Goal: Check status: Check status

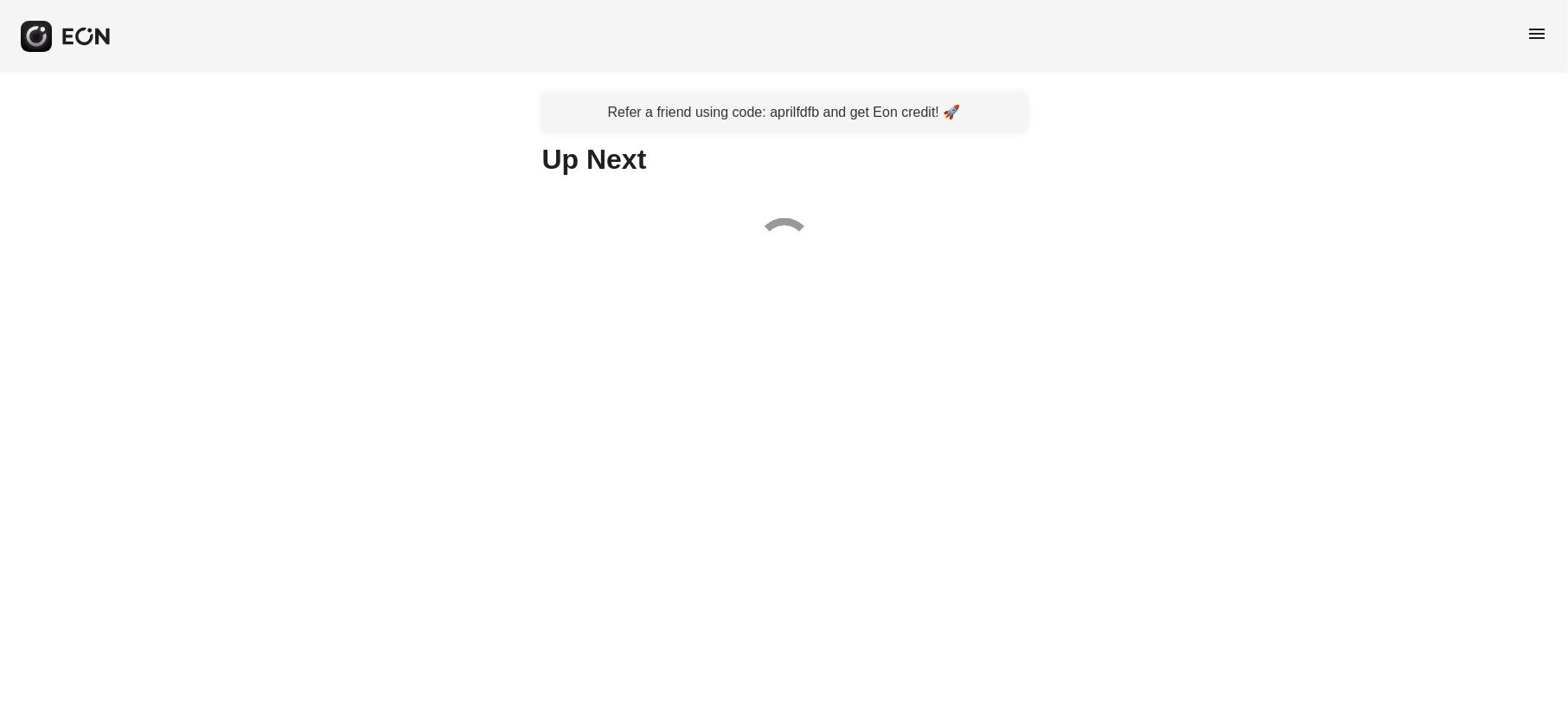
click at [1530, 36] on span "menu" at bounding box center [1537, 33] width 21 height 21
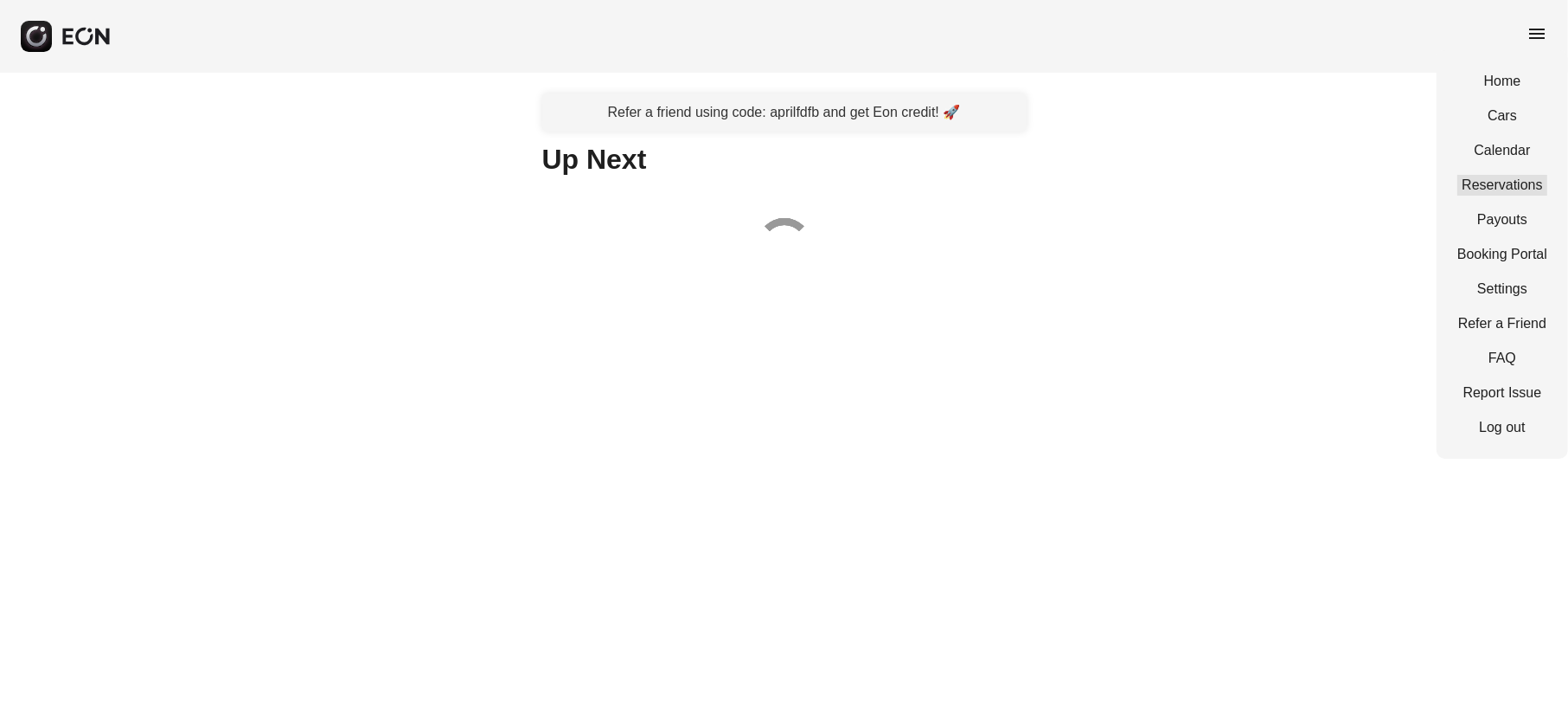
click at [1503, 180] on link "Reservations" at bounding box center [1502, 184] width 89 height 21
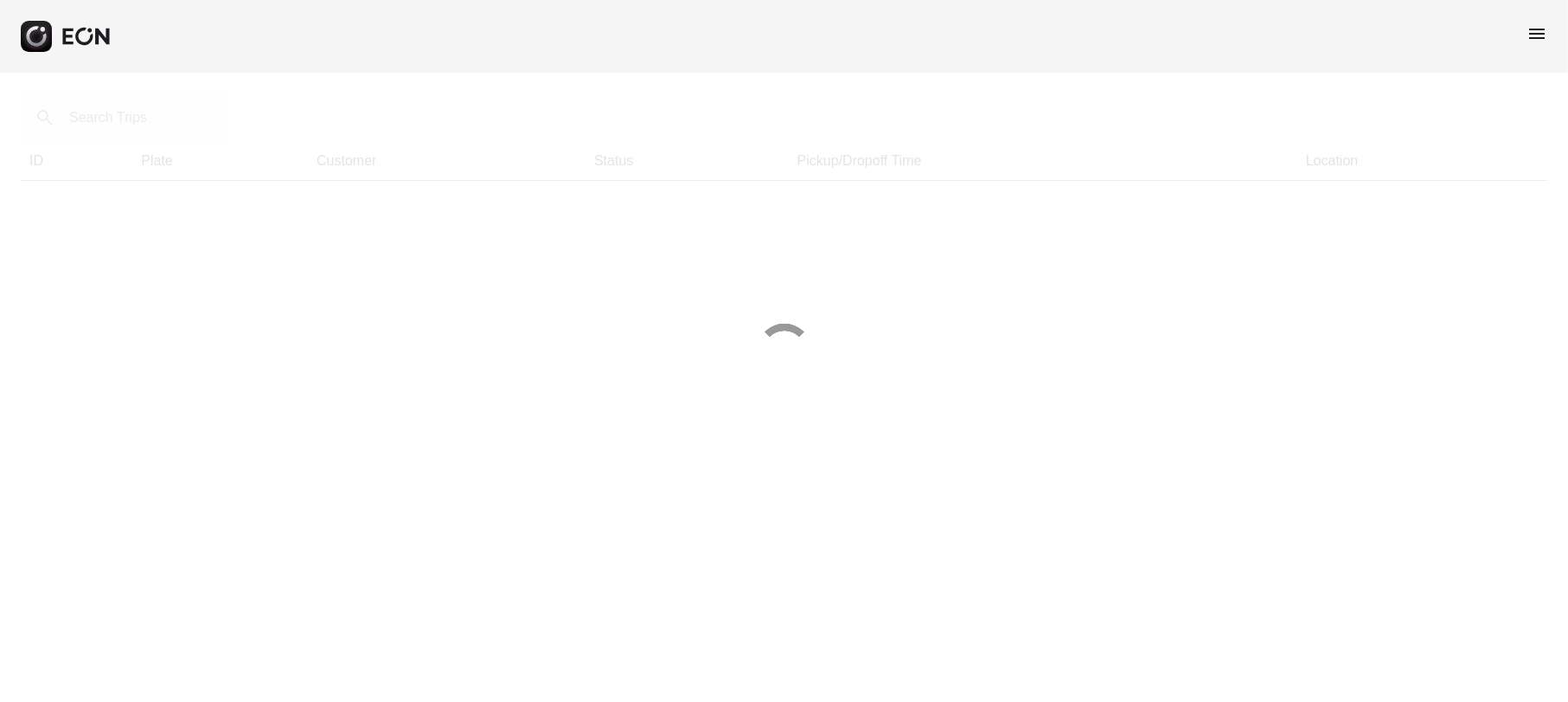
click at [202, 124] on div at bounding box center [784, 351] width 1568 height 702
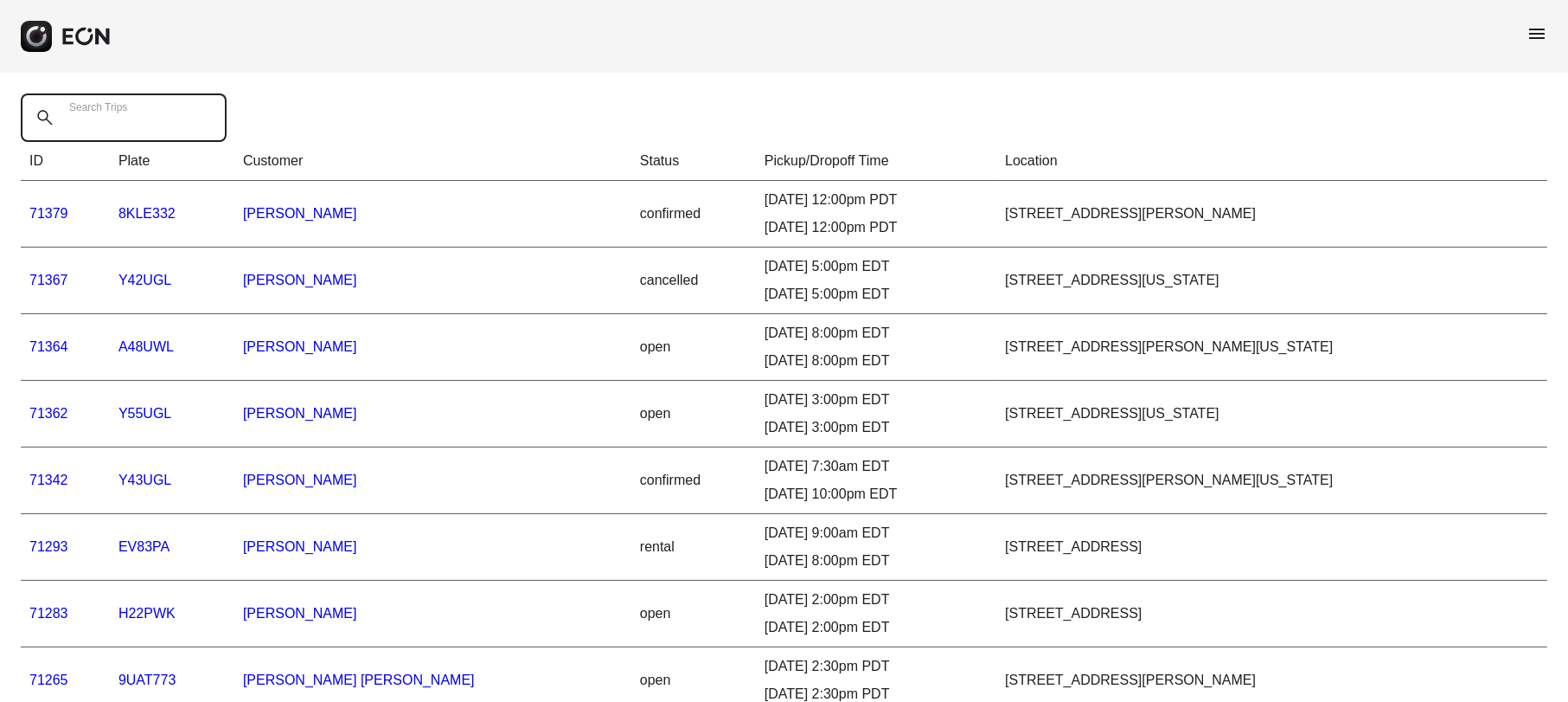
click at [146, 128] on Trips "Search Trips" at bounding box center [124, 117] width 206 height 48
paste Trips "*****"
type Trips "*****"
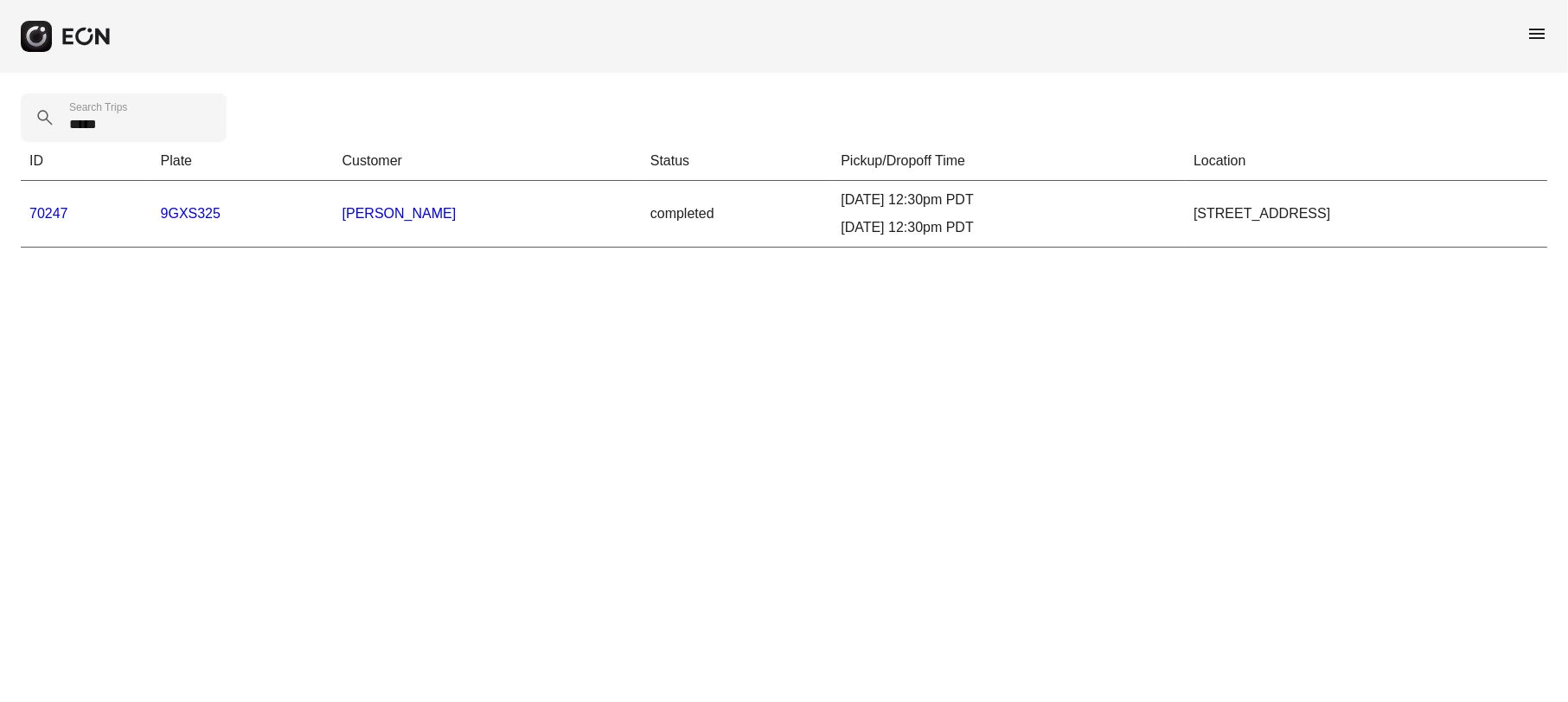
click at [55, 211] on link "70247" at bounding box center [48, 213] width 38 height 14
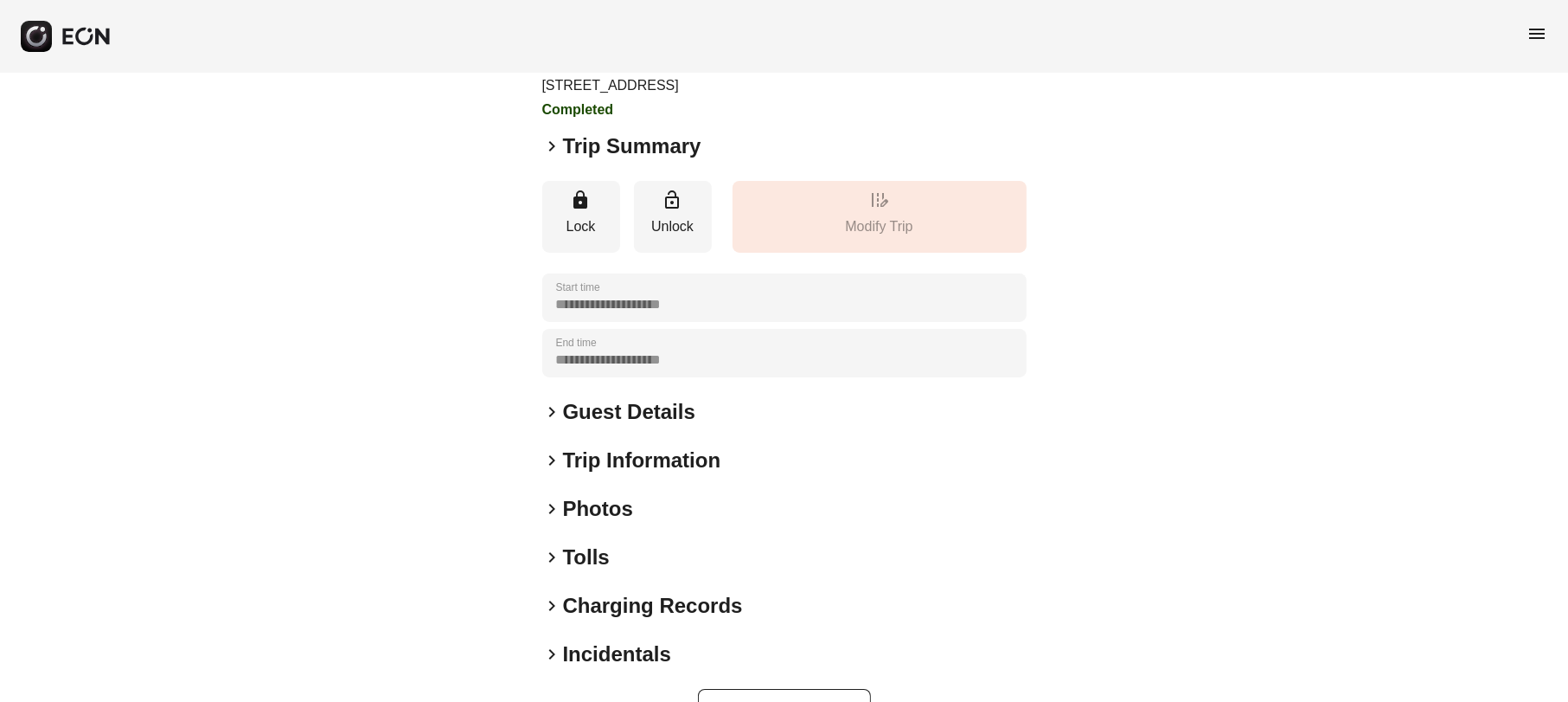
scroll to position [182, 0]
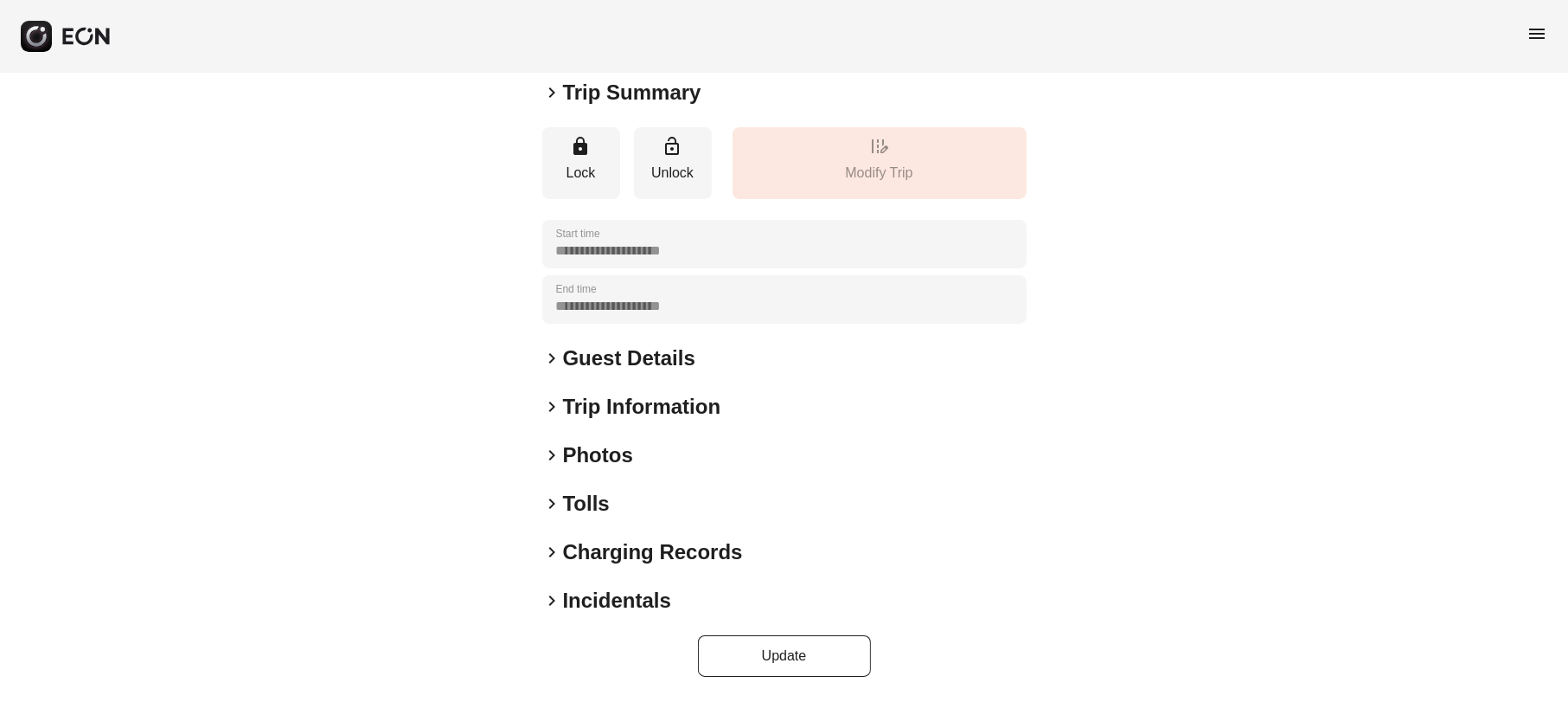
click at [552, 441] on div "keyboard_arrow_right Photos" at bounding box center [784, 455] width 484 height 28
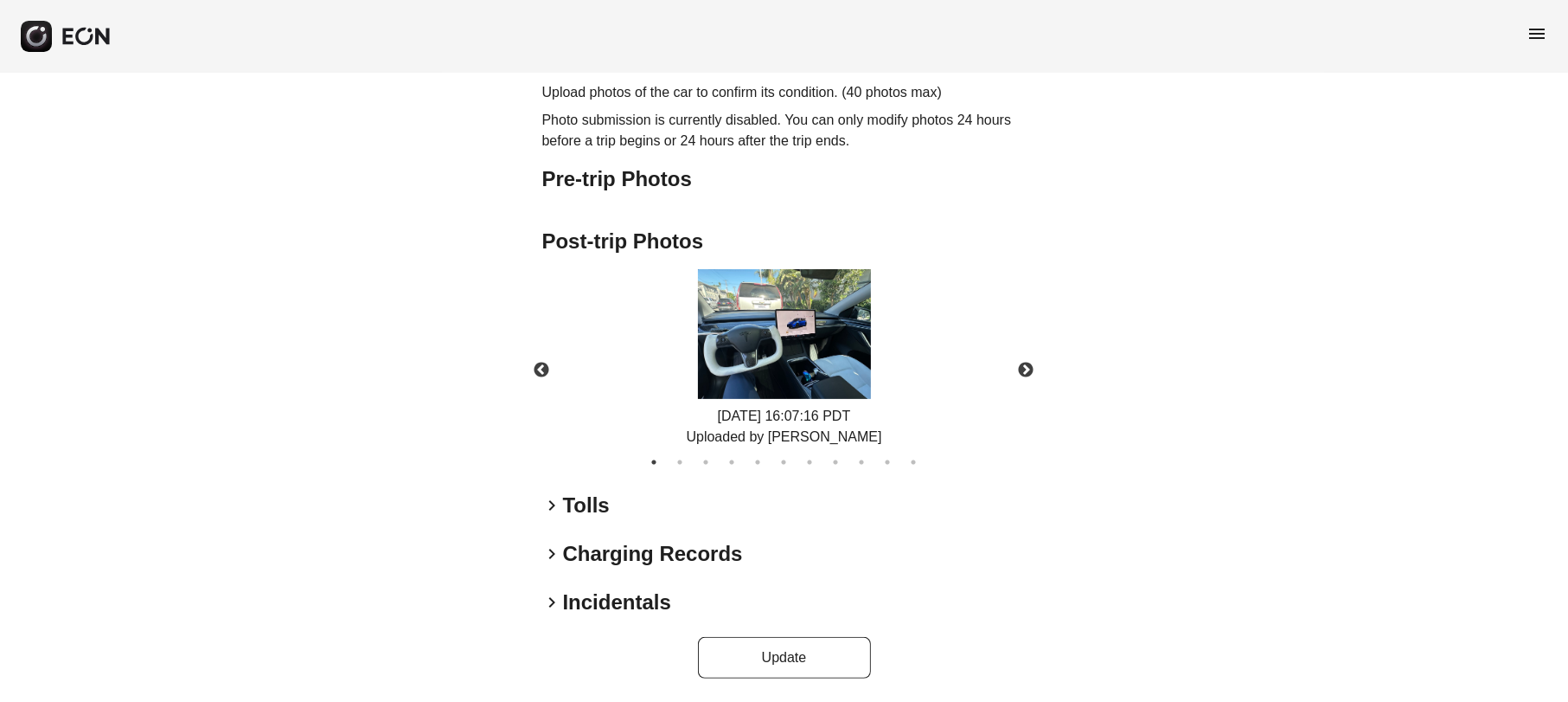
scroll to position [632, 0]
click at [1028, 372] on button "Next" at bounding box center [1027, 369] width 61 height 61
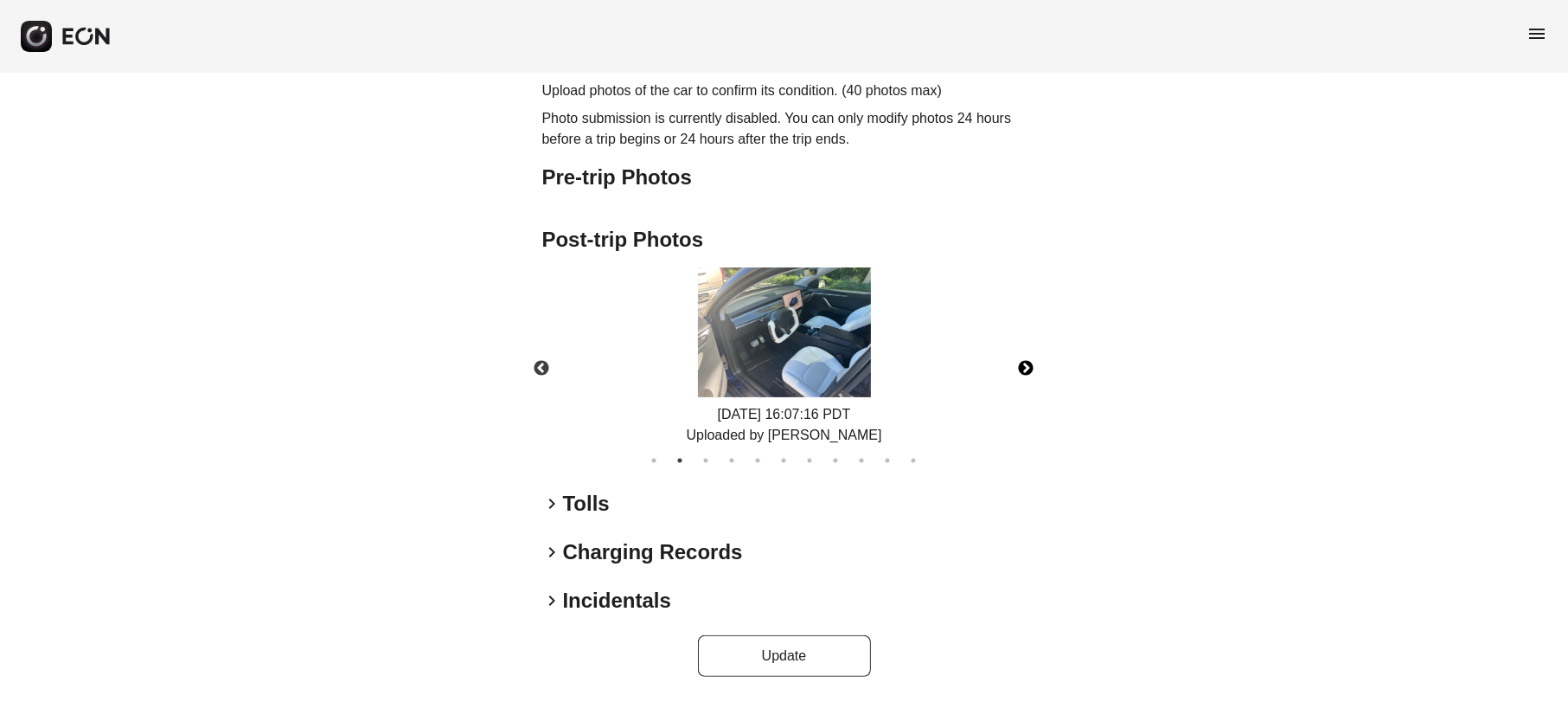
click at [1028, 372] on button "Next" at bounding box center [1027, 369] width 61 height 61
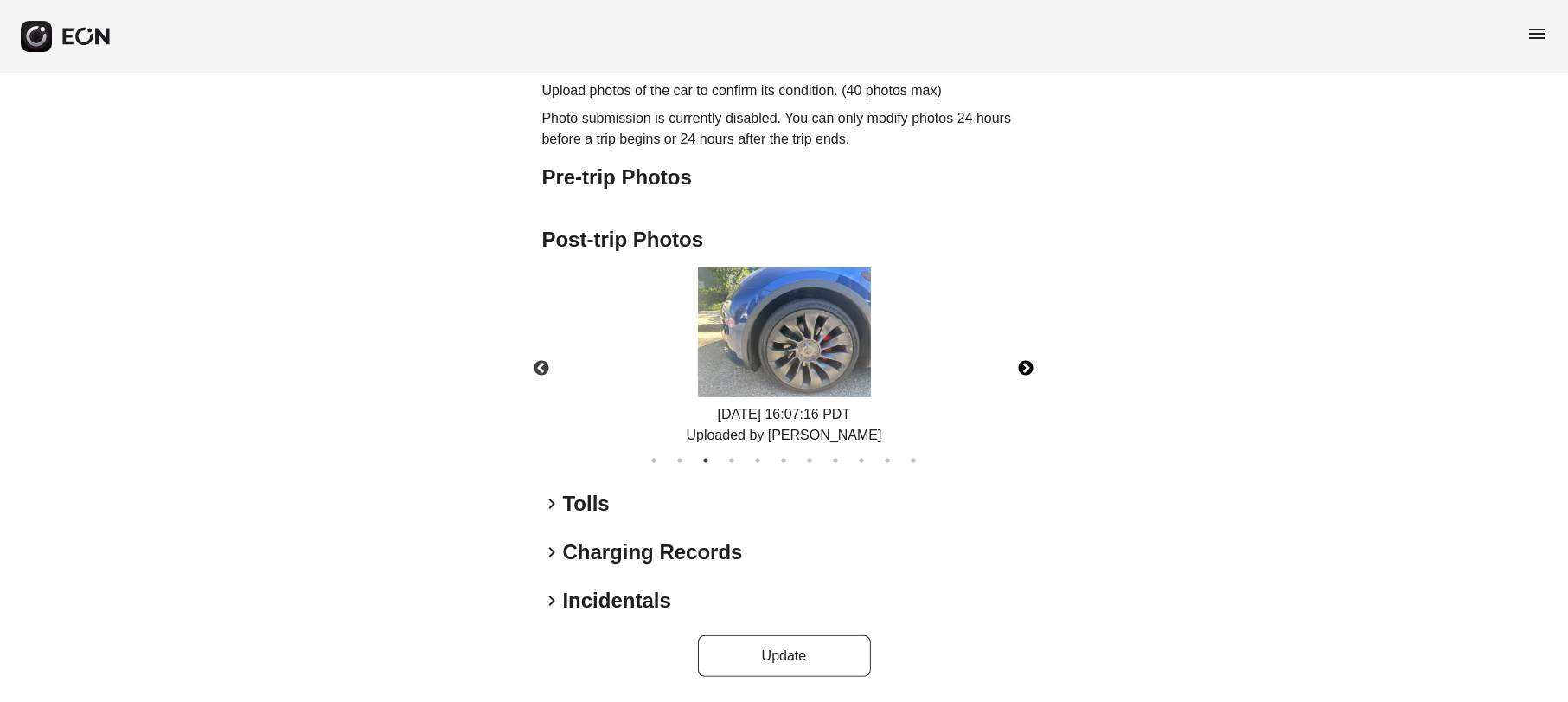
click at [1028, 372] on button "Next" at bounding box center [1027, 369] width 61 height 61
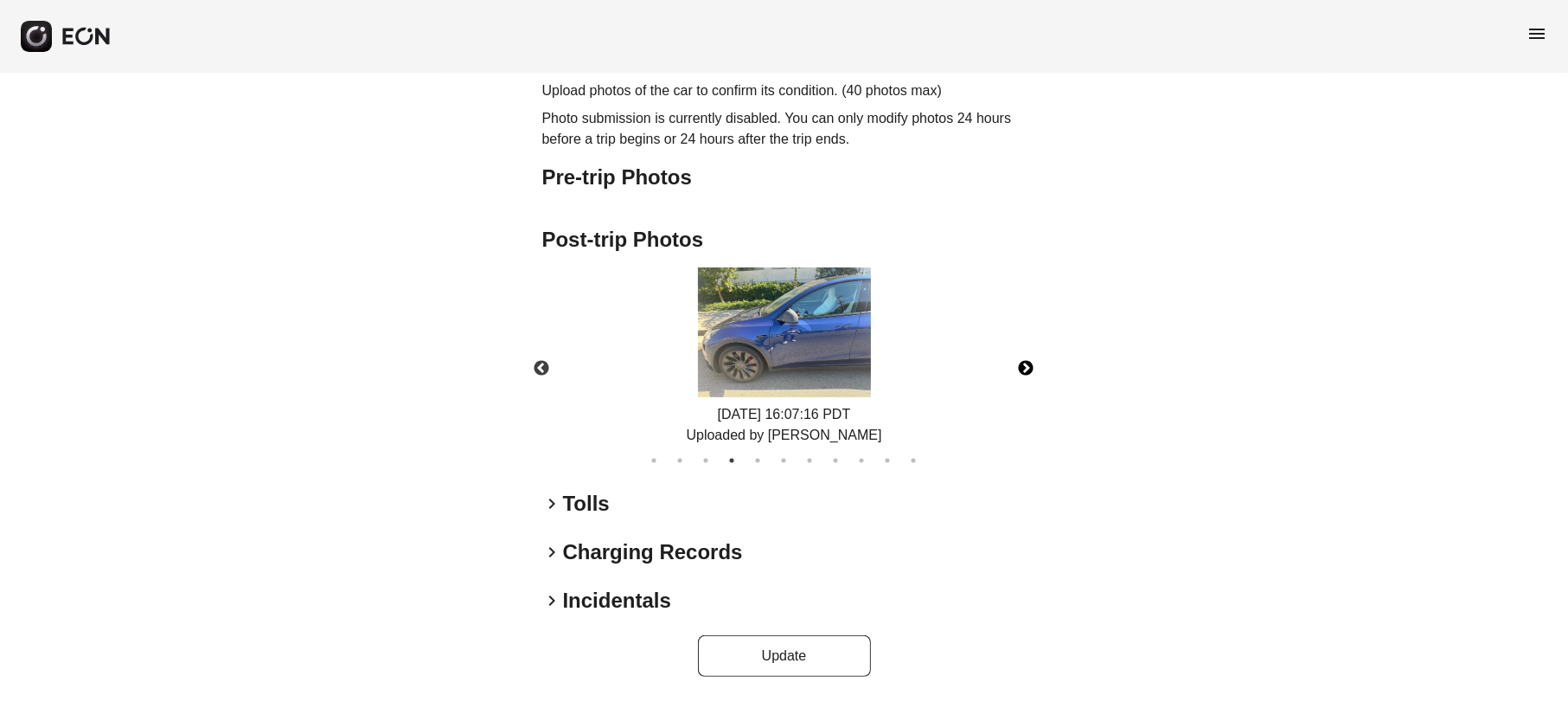
click at [1028, 372] on button "Next" at bounding box center [1027, 369] width 61 height 61
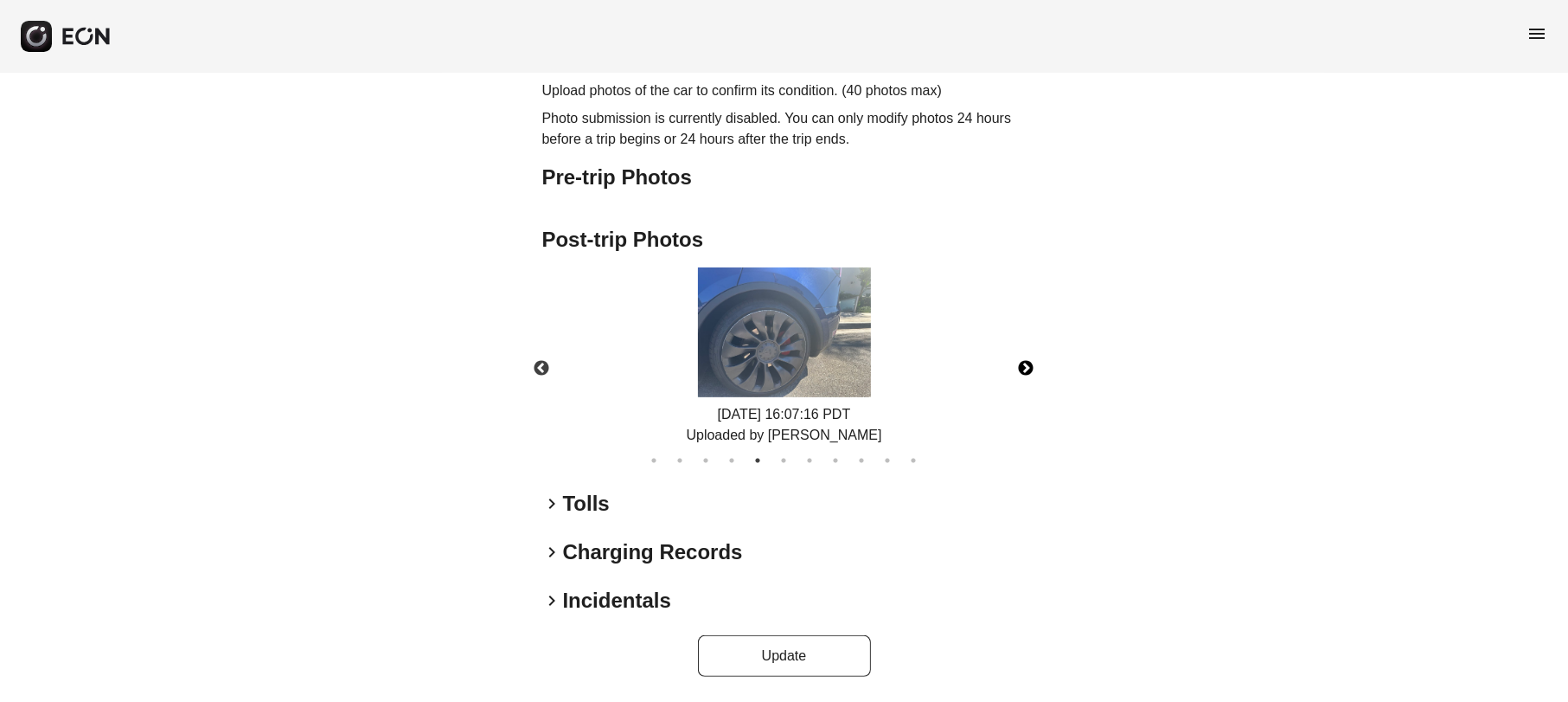
click at [1019, 364] on button "Next" at bounding box center [1027, 369] width 61 height 61
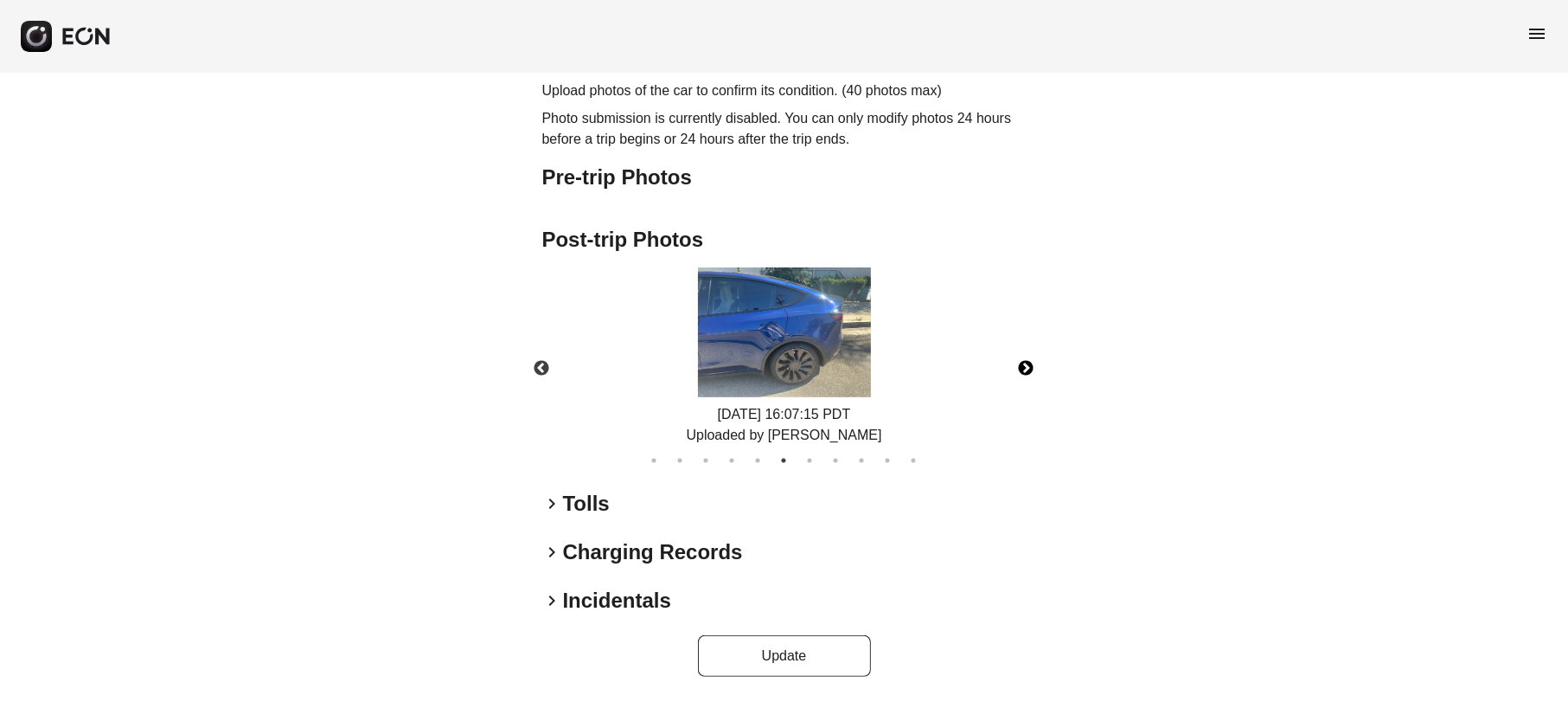
click at [1019, 364] on button "Next" at bounding box center [1027, 369] width 61 height 61
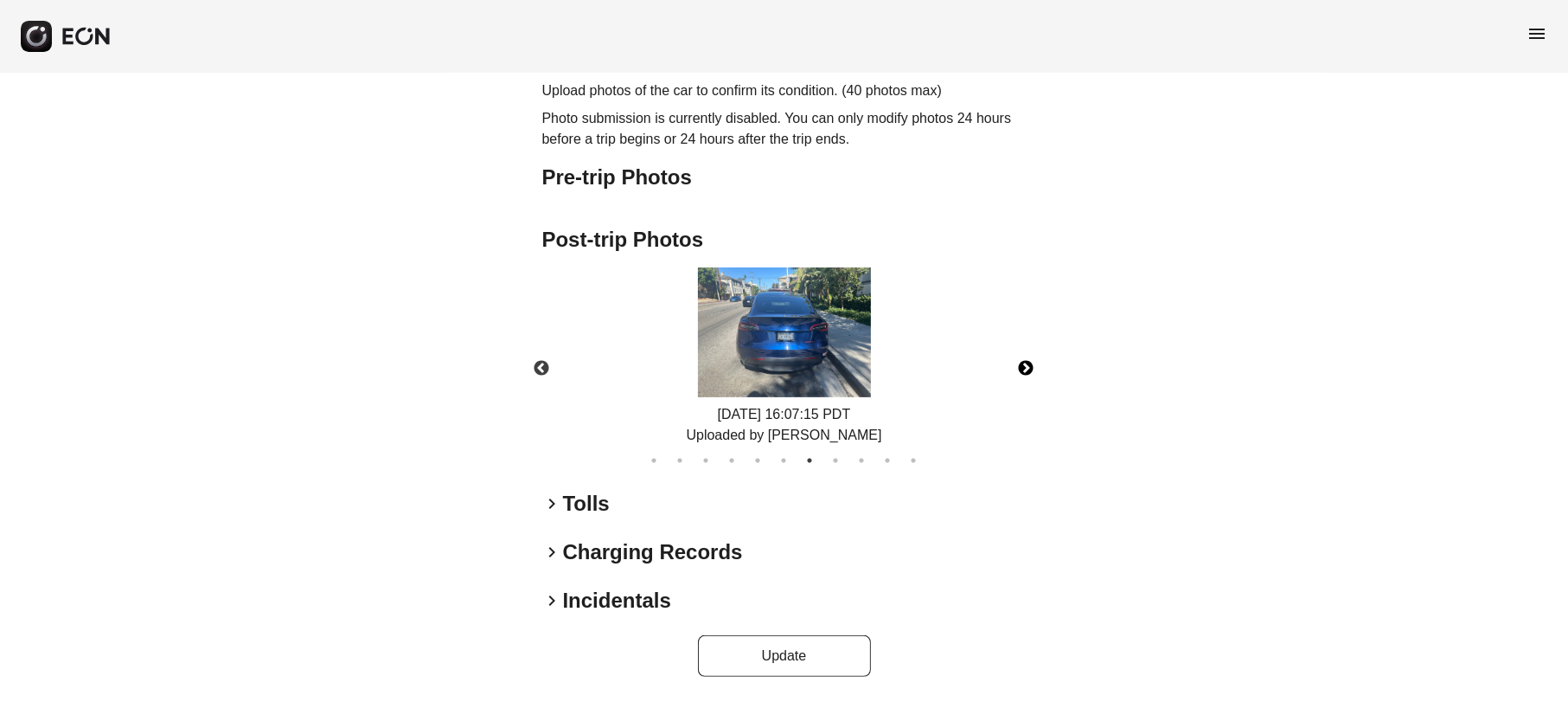
click at [1019, 364] on button "Next" at bounding box center [1027, 369] width 61 height 61
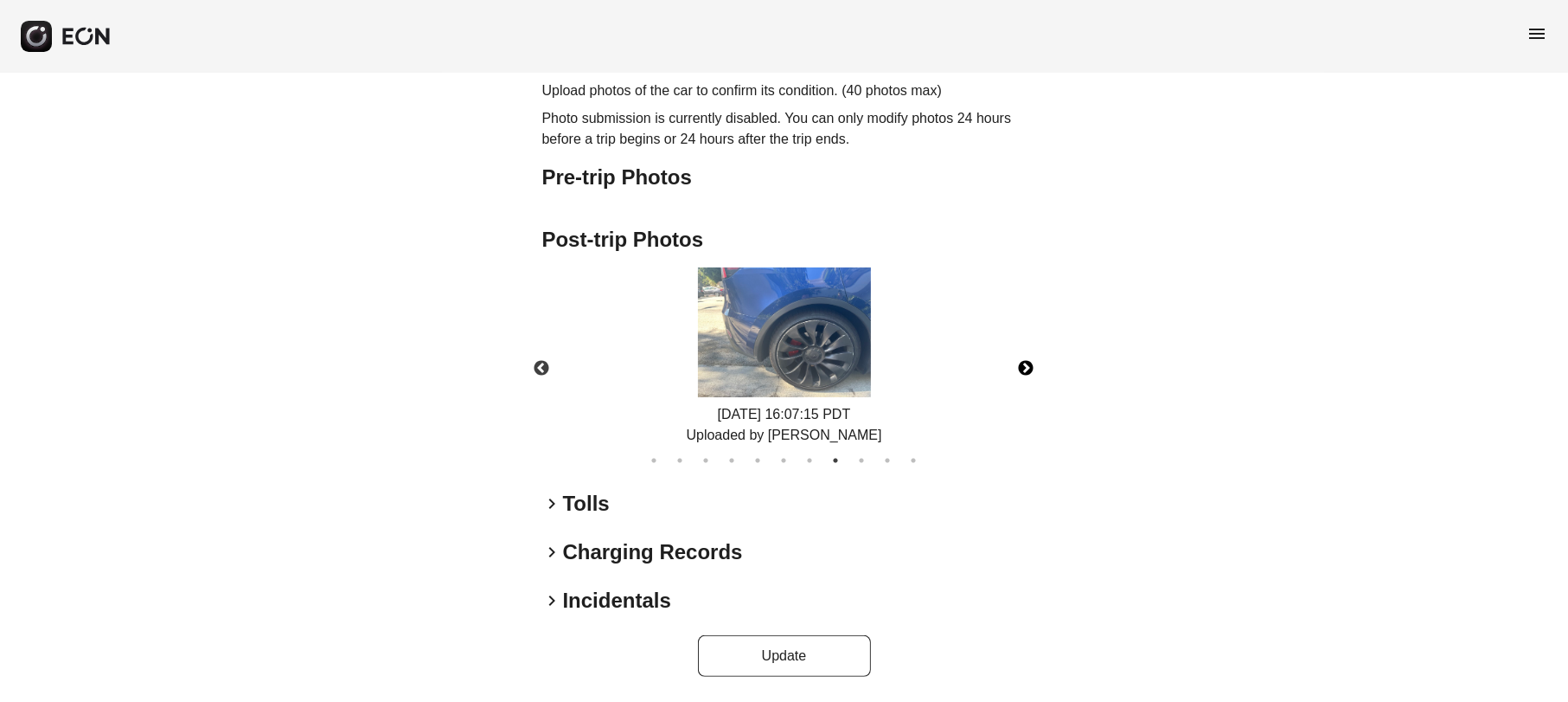
click at [1019, 364] on button "Next" at bounding box center [1027, 369] width 61 height 61
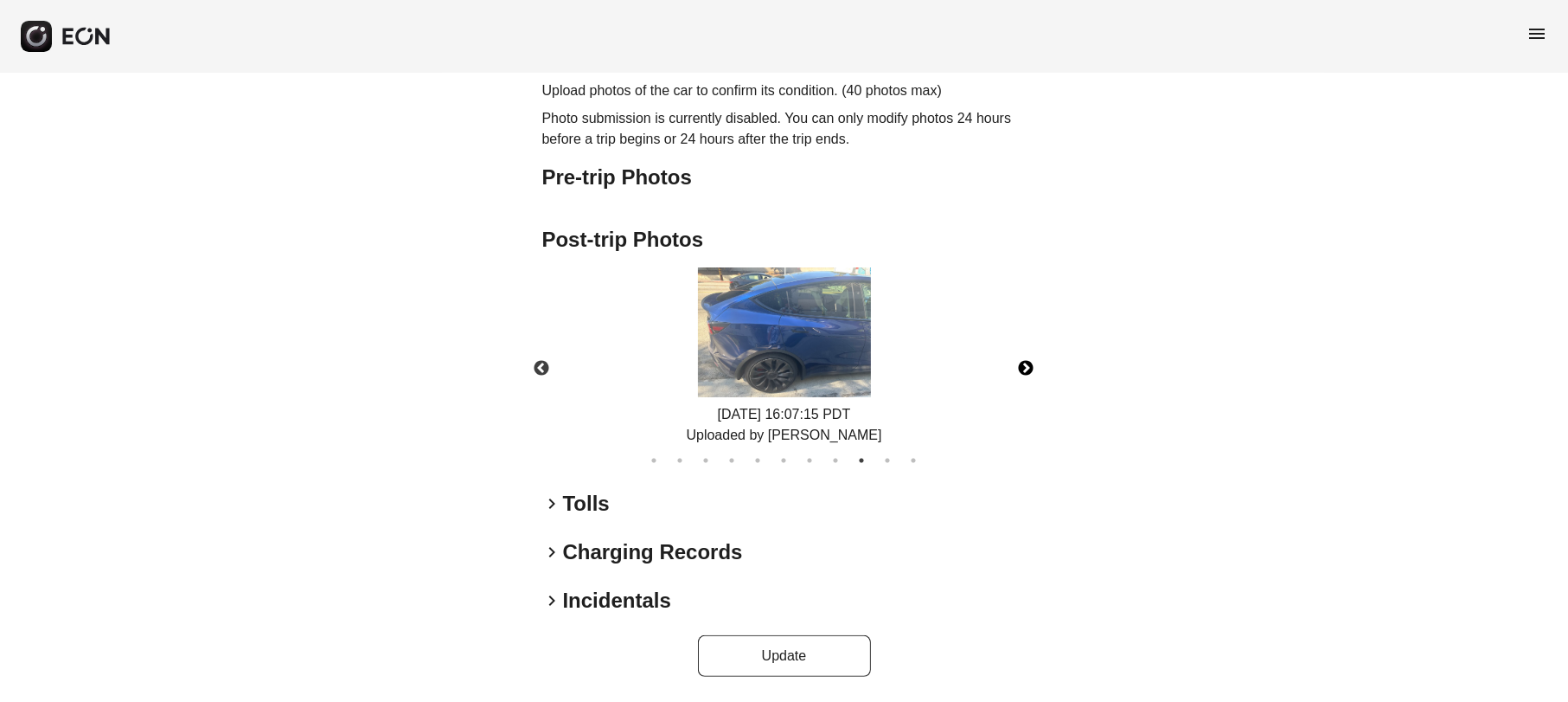
click at [1019, 364] on button "Next" at bounding box center [1027, 369] width 61 height 61
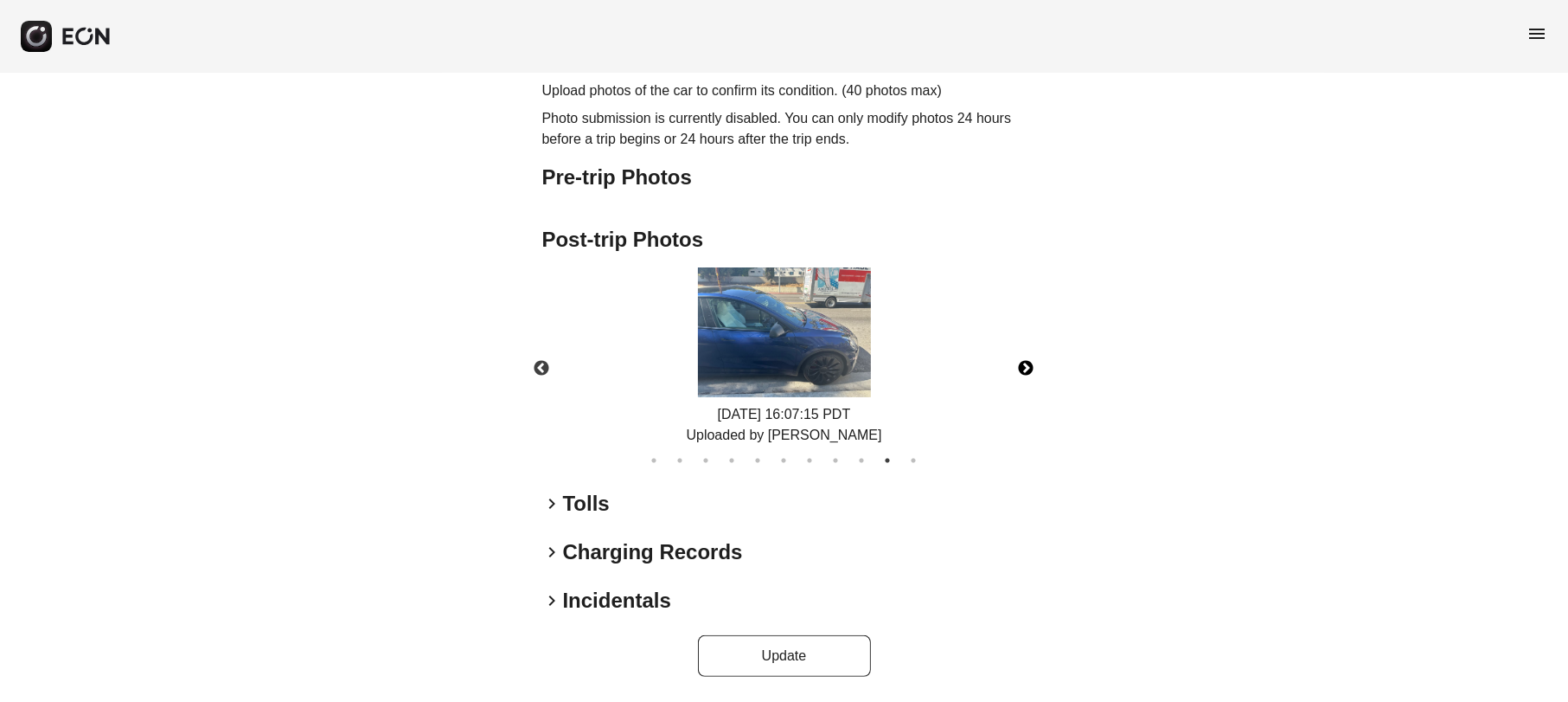
click at [1019, 364] on button "Next" at bounding box center [1027, 369] width 61 height 61
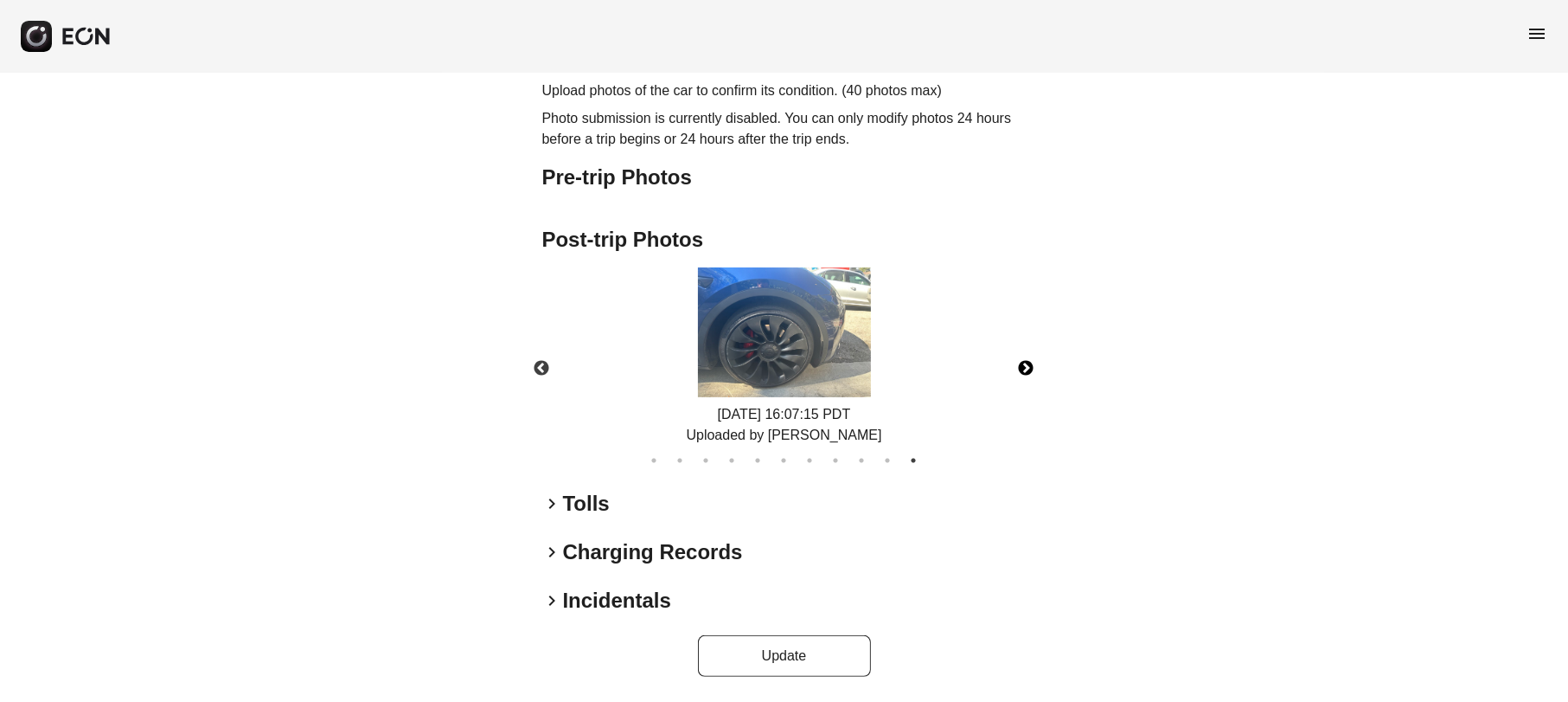
click at [1019, 364] on button "Next" at bounding box center [1027, 369] width 61 height 61
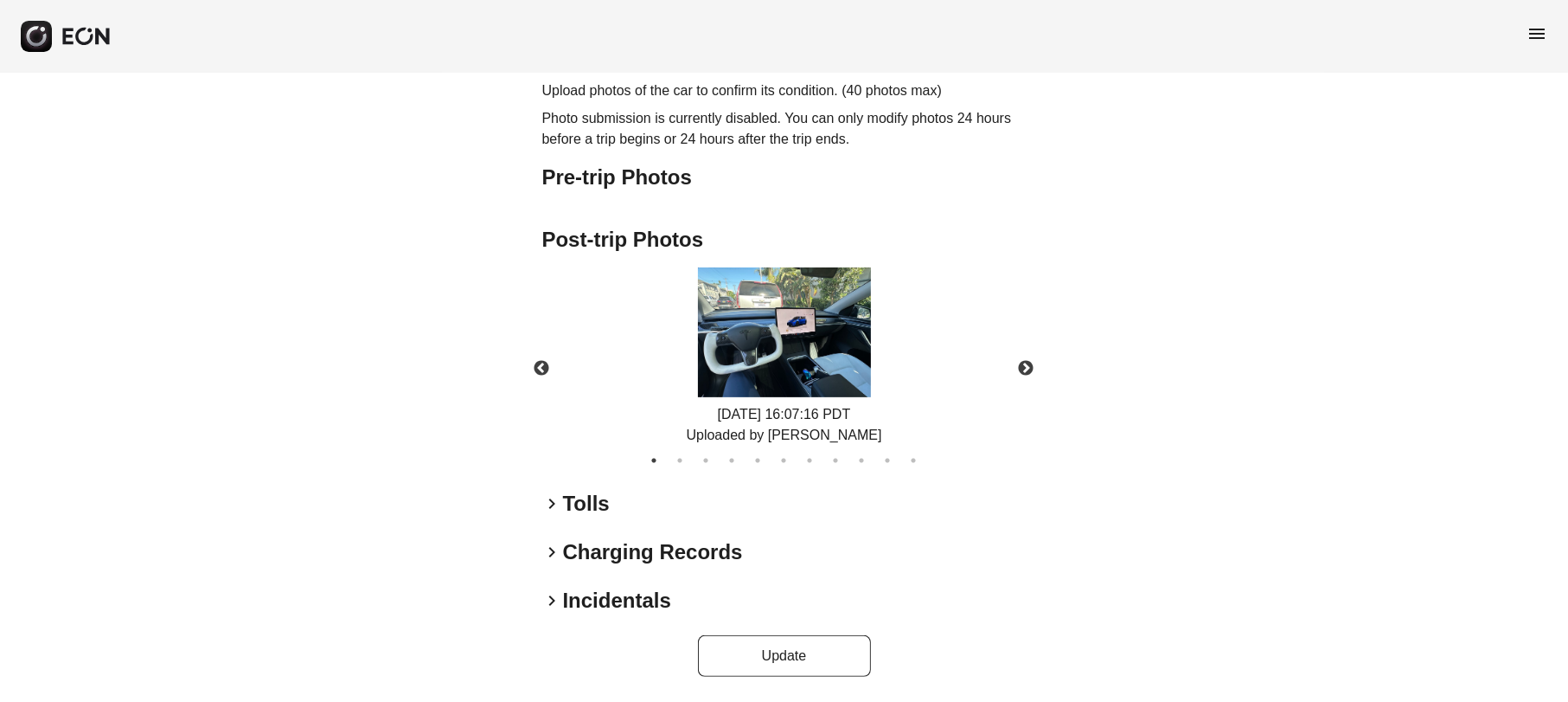
click at [555, 610] on span "keyboard_arrow_right" at bounding box center [552, 600] width 21 height 21
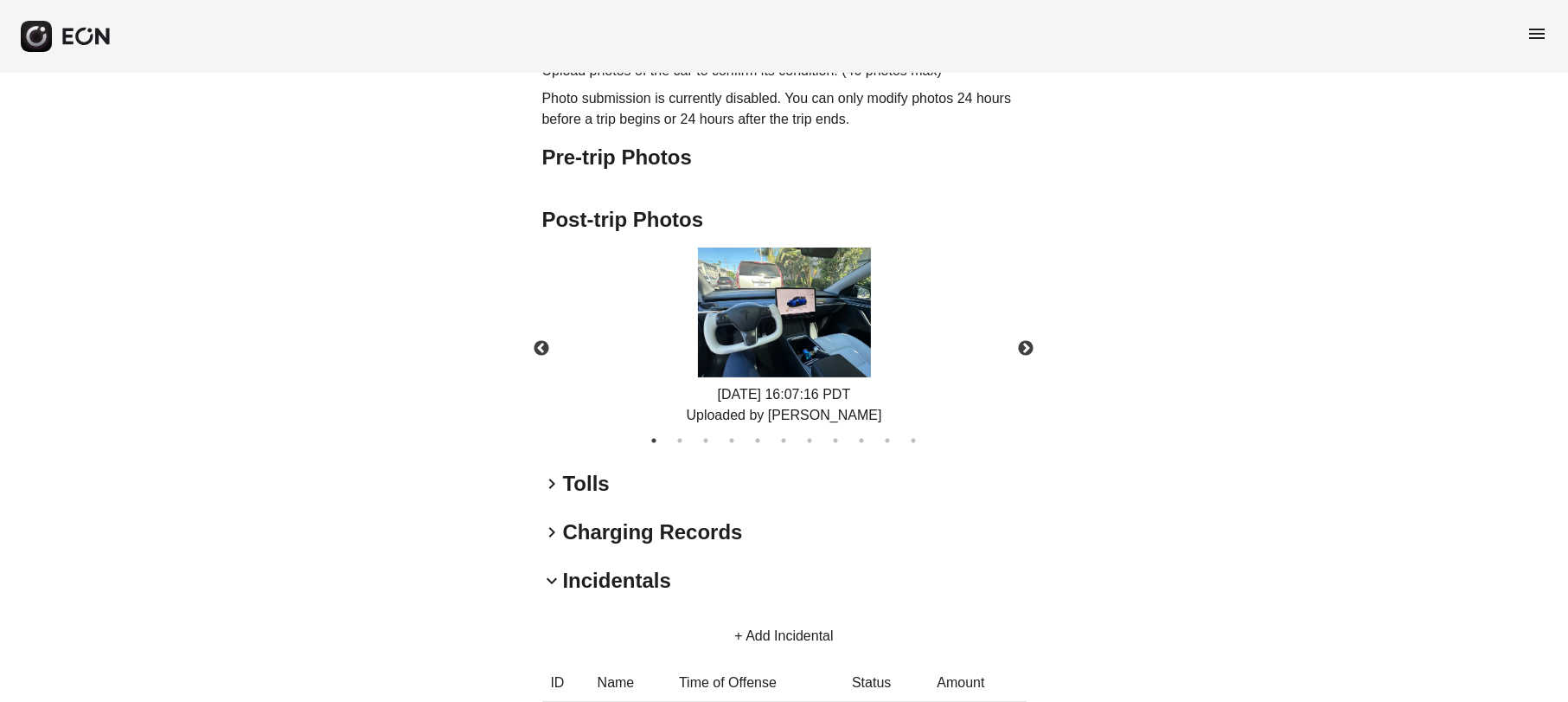
scroll to position [849, 0]
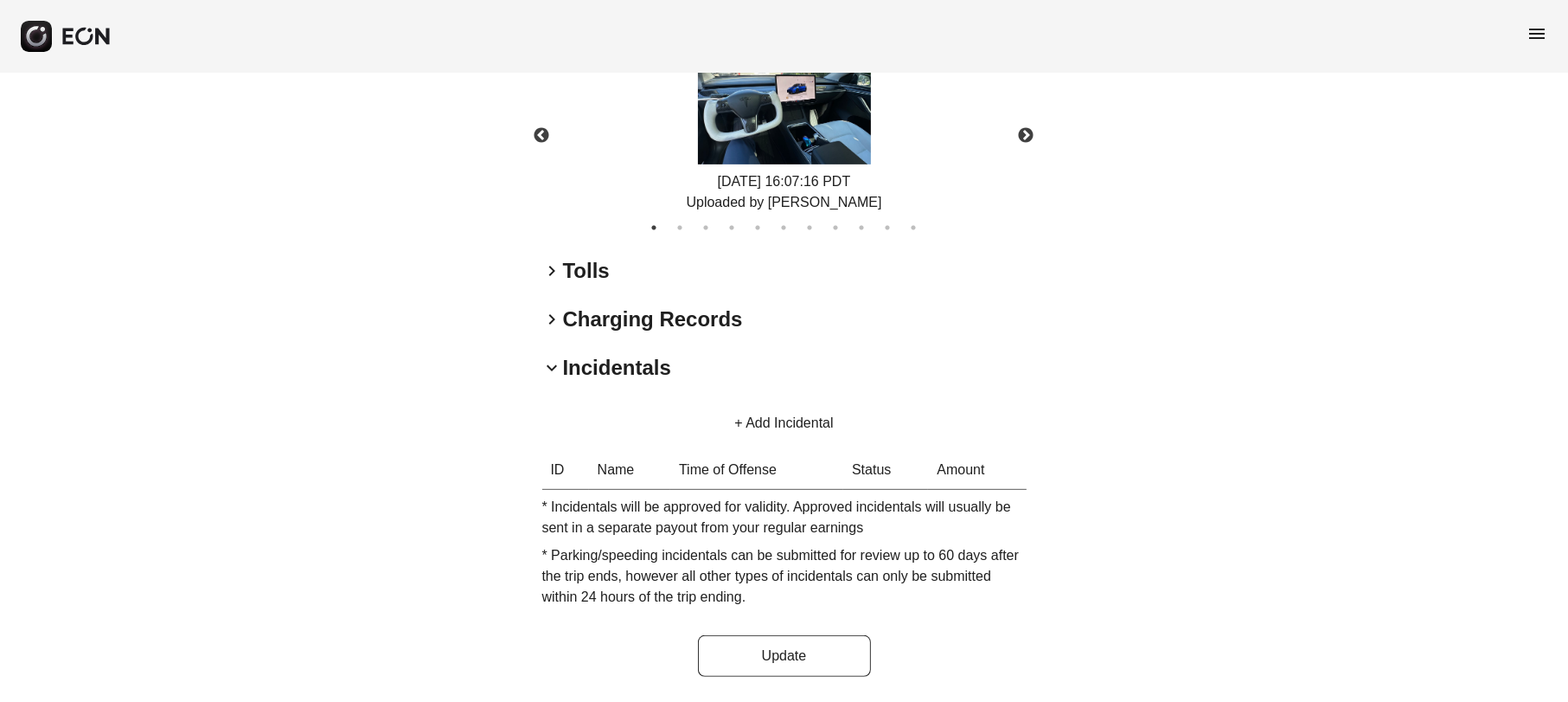
click at [550, 378] on span "keyboard_arrow_down" at bounding box center [552, 367] width 21 height 21
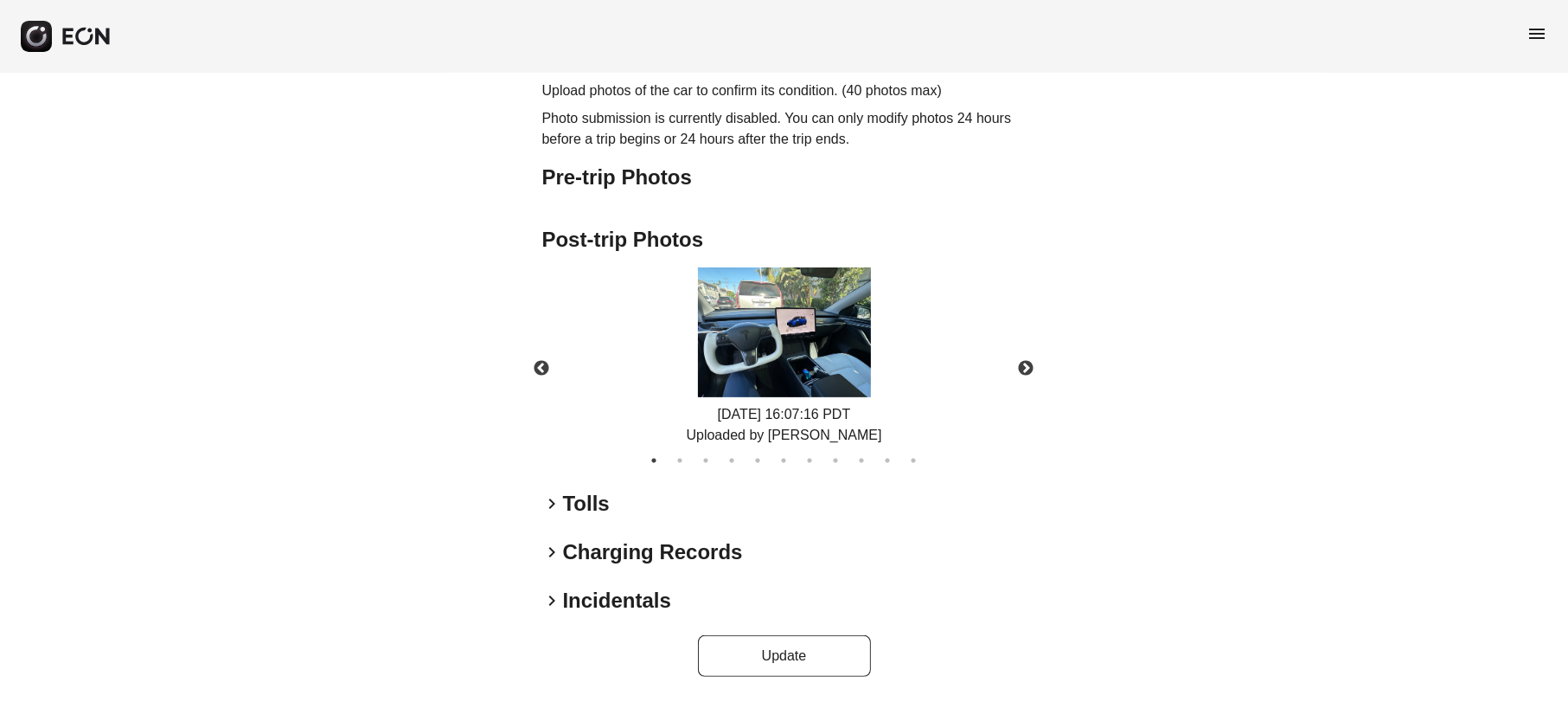
click at [554, 549] on span "keyboard_arrow_right" at bounding box center [552, 552] width 21 height 21
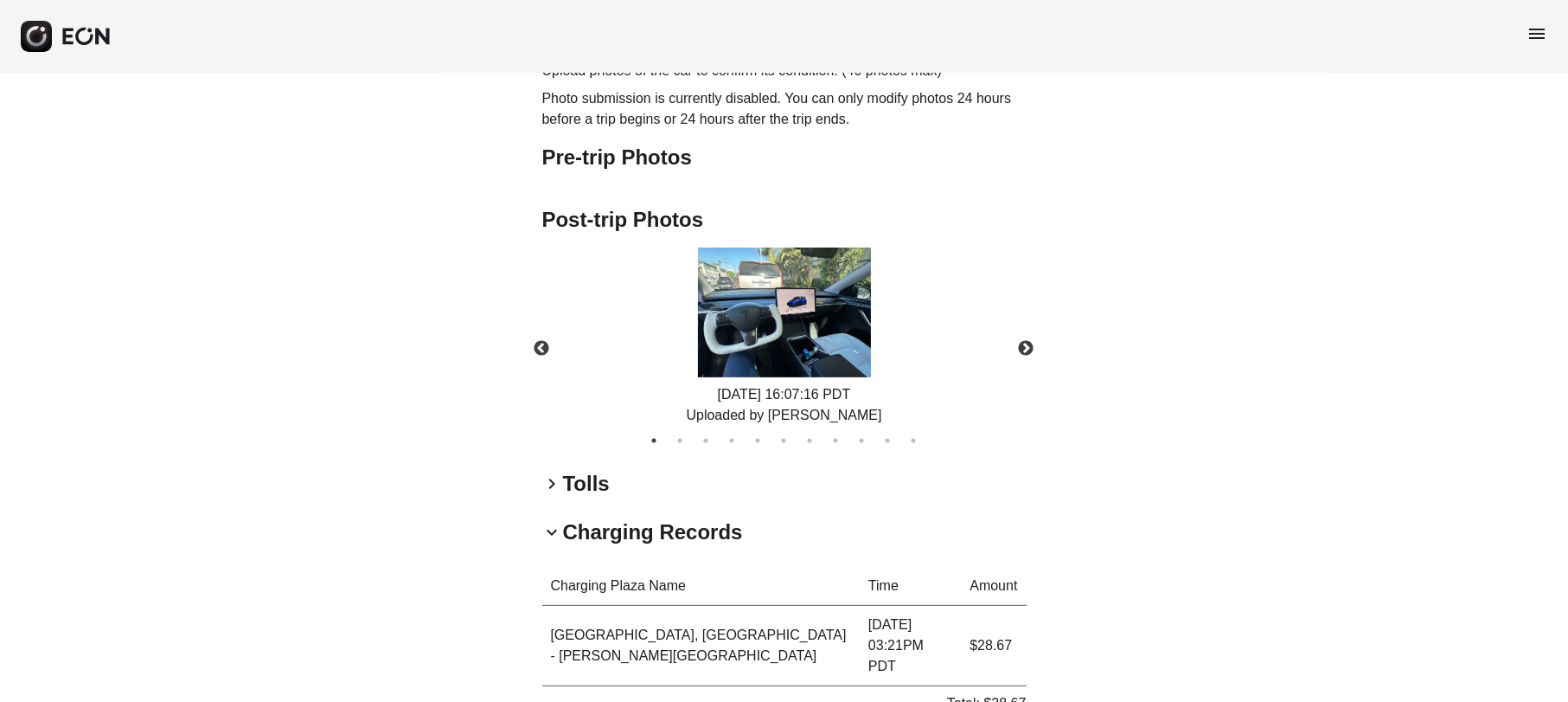
scroll to position [843, 0]
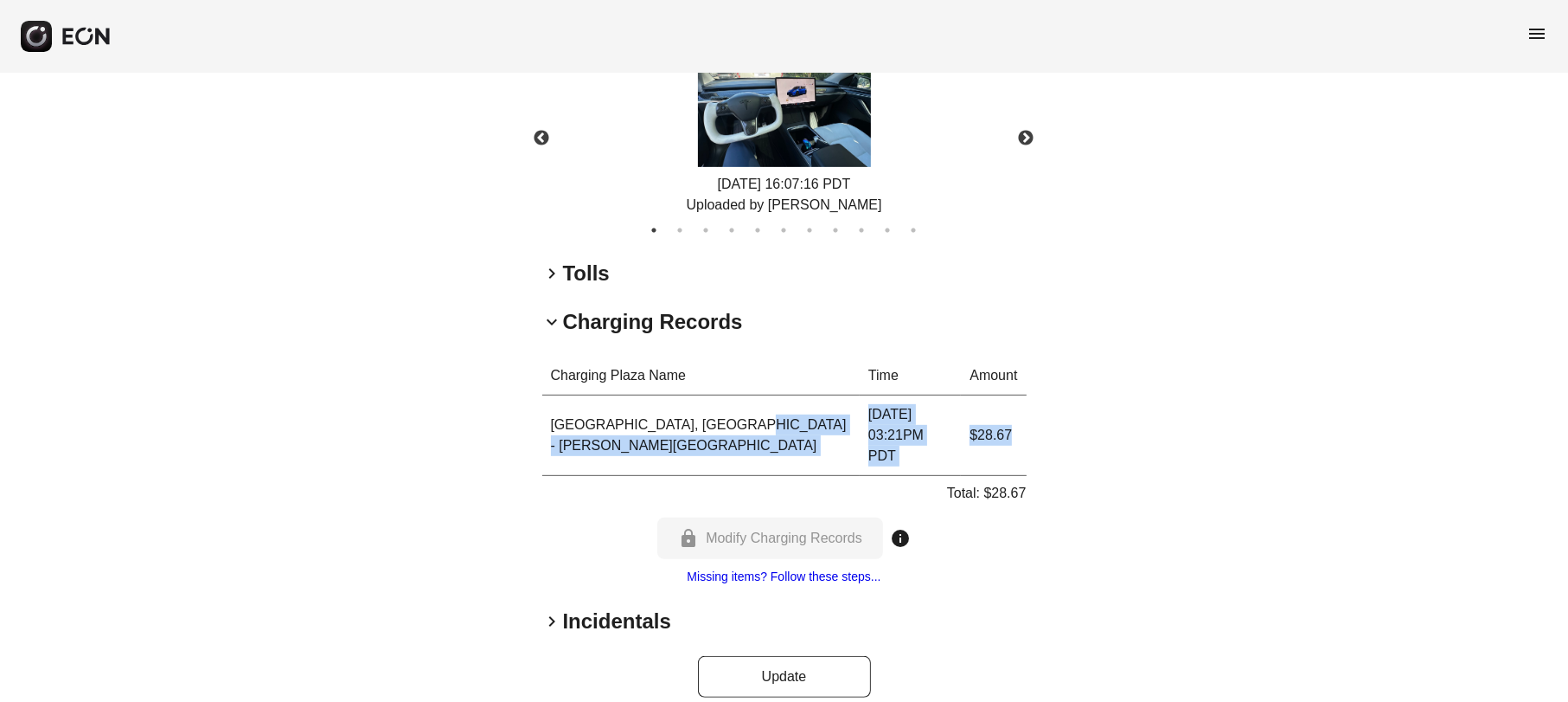
drag, startPoint x: 753, startPoint y: 434, endPoint x: 1018, endPoint y: 442, distance: 265.1
click at [1018, 442] on tr "[GEOGRAPHIC_DATA], [GEOGRAPHIC_DATA] - [PERSON_NAME][GEOGRAPHIC_DATA] [DATE] 03…" at bounding box center [784, 436] width 484 height 81
